Goal: Navigation & Orientation: Find specific page/section

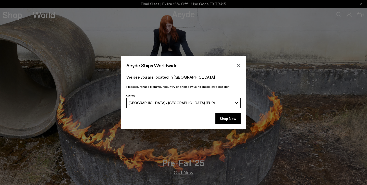
scroll to position [1, 0]
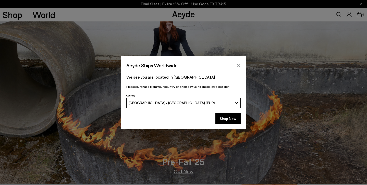
click at [238, 65] on icon "Close" at bounding box center [238, 65] width 4 height 4
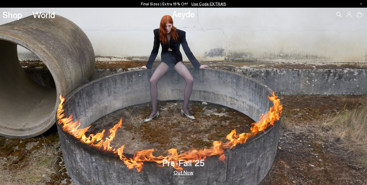
scroll to position [0, 0]
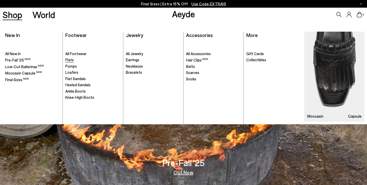
click at [70, 59] on span "Flats" at bounding box center [69, 59] width 8 height 5
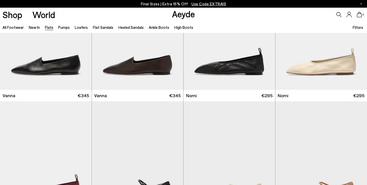
scroll to position [181, 0]
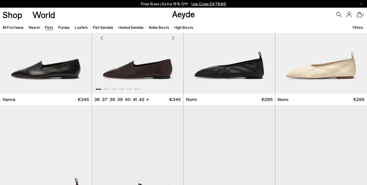
click at [174, 39] on div "Next slide" at bounding box center [172, 37] width 15 height 15
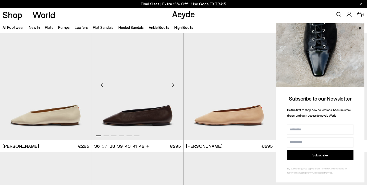
scroll to position [1149, 0]
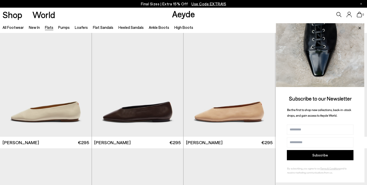
click at [359, 29] on icon at bounding box center [359, 28] width 3 height 3
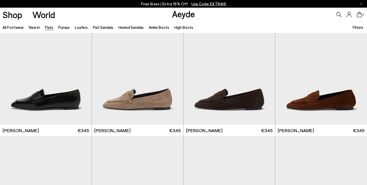
scroll to position [2430, 0]
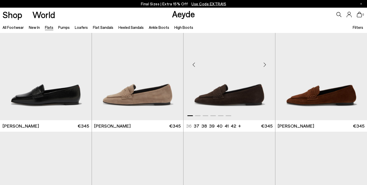
click at [265, 65] on div "Next slide" at bounding box center [264, 64] width 15 height 15
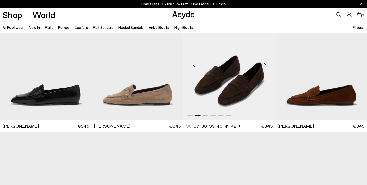
click at [265, 65] on div "Next slide" at bounding box center [264, 64] width 15 height 15
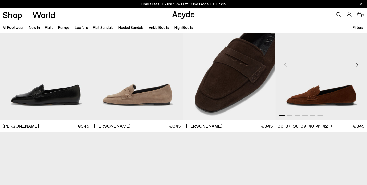
click at [356, 66] on div "Next slide" at bounding box center [356, 64] width 15 height 15
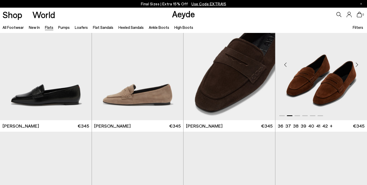
click at [356, 66] on div "Next slide" at bounding box center [356, 64] width 15 height 15
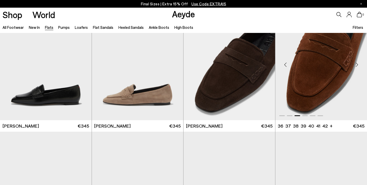
click at [356, 66] on div "Next slide" at bounding box center [356, 64] width 15 height 15
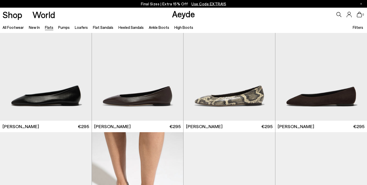
scroll to position [41, 0]
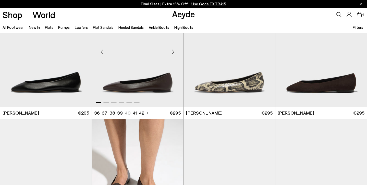
click at [173, 50] on div "Next slide" at bounding box center [172, 51] width 15 height 15
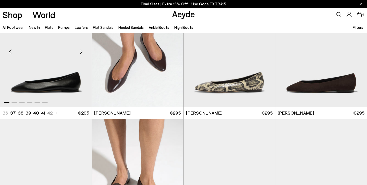
click at [80, 53] on div "Next slide" at bounding box center [81, 51] width 15 height 15
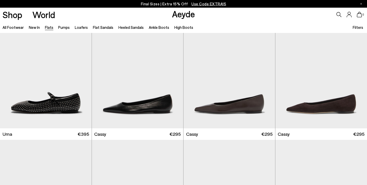
scroll to position [527, 0]
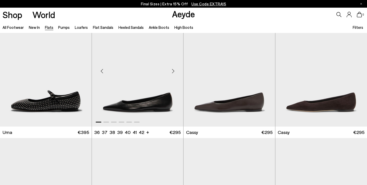
click at [172, 71] on div "Next slide" at bounding box center [172, 70] width 15 height 15
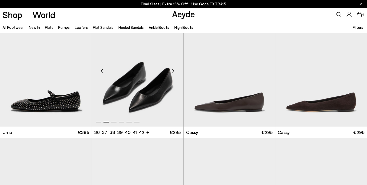
click at [172, 71] on div "Next slide" at bounding box center [172, 70] width 15 height 15
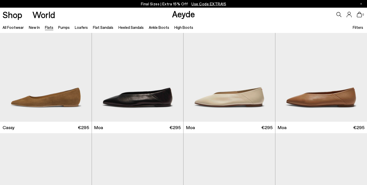
scroll to position [659, 0]
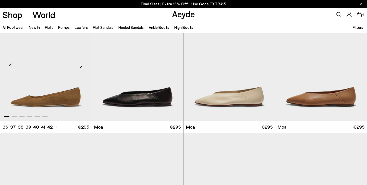
click at [81, 66] on div "Next slide" at bounding box center [81, 65] width 15 height 15
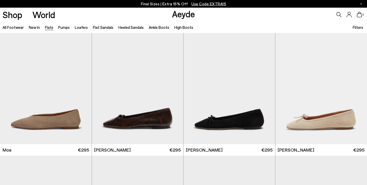
scroll to position [906, 0]
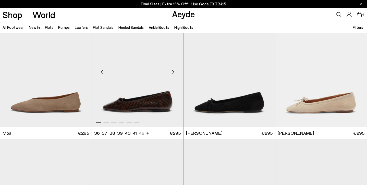
click at [172, 72] on div "Next slide" at bounding box center [172, 71] width 15 height 15
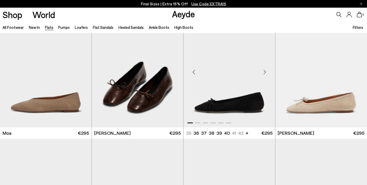
click at [263, 72] on div "Next slide" at bounding box center [264, 71] width 15 height 15
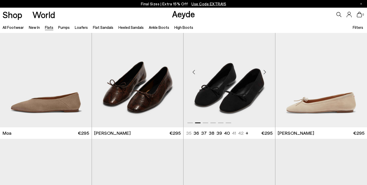
click at [263, 72] on div "Next slide" at bounding box center [264, 71] width 15 height 15
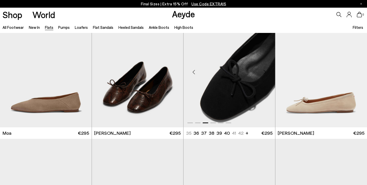
click at [263, 72] on div "Next slide" at bounding box center [264, 71] width 15 height 15
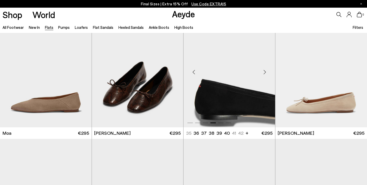
click at [263, 72] on div "Next slide" at bounding box center [264, 71] width 15 height 15
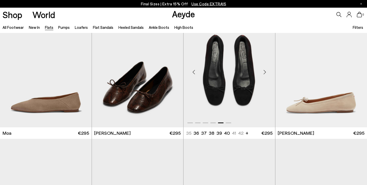
click at [263, 72] on div "Next slide" at bounding box center [264, 71] width 15 height 15
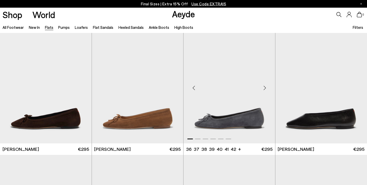
scroll to position [1026, 0]
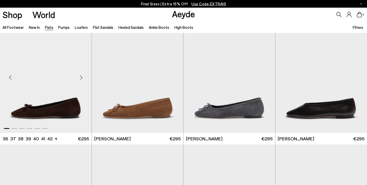
click at [81, 78] on div "Next slide" at bounding box center [81, 77] width 15 height 15
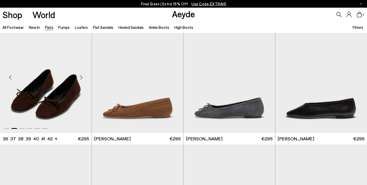
click at [81, 78] on div "Next slide" at bounding box center [81, 77] width 15 height 15
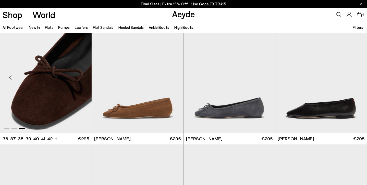
click at [81, 78] on div "Next slide" at bounding box center [81, 77] width 15 height 15
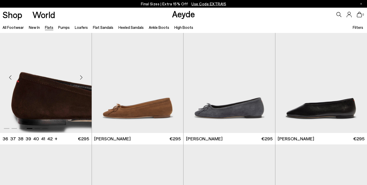
click at [81, 78] on div "Next slide" at bounding box center [81, 77] width 15 height 15
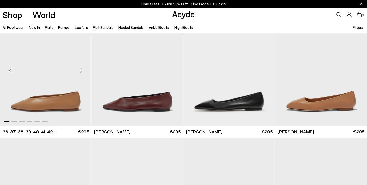
scroll to position [1533, 0]
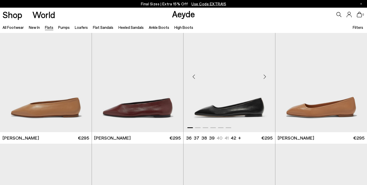
click at [264, 78] on div "Next slide" at bounding box center [264, 76] width 15 height 15
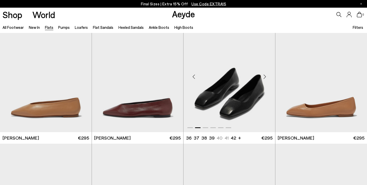
click at [264, 78] on div "Next slide" at bounding box center [264, 76] width 15 height 15
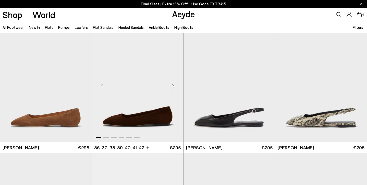
scroll to position [1646, 0]
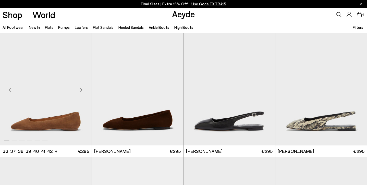
click at [82, 89] on div "Next slide" at bounding box center [81, 89] width 15 height 15
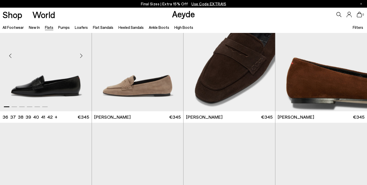
scroll to position [2438, 0]
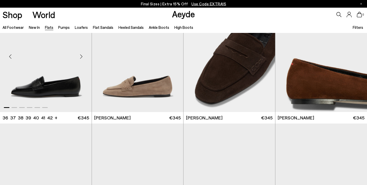
click at [82, 57] on div "Next slide" at bounding box center [81, 56] width 15 height 15
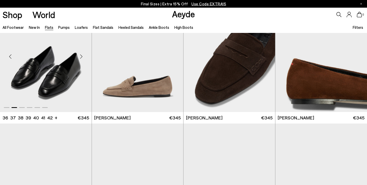
click at [82, 57] on div "Next slide" at bounding box center [81, 56] width 15 height 15
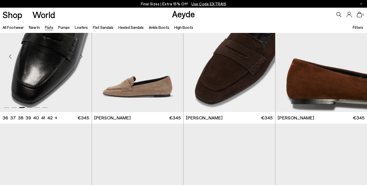
click at [82, 57] on div "Next slide" at bounding box center [81, 56] width 15 height 15
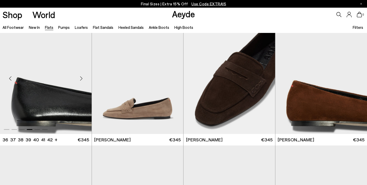
scroll to position [2401, 0]
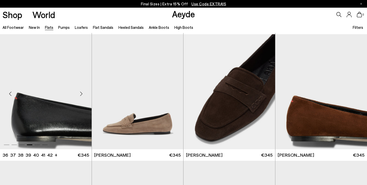
click at [80, 93] on div "Next slide" at bounding box center [81, 93] width 15 height 15
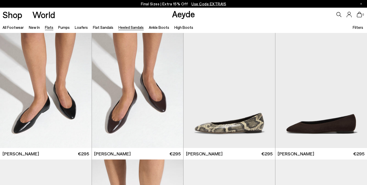
scroll to position [0, 0]
click at [161, 28] on link "Ankle Boots" at bounding box center [159, 27] width 20 height 5
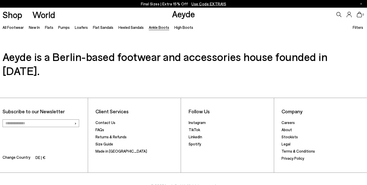
scroll to position [1150, 0]
